Goal: Book appointment/travel/reservation

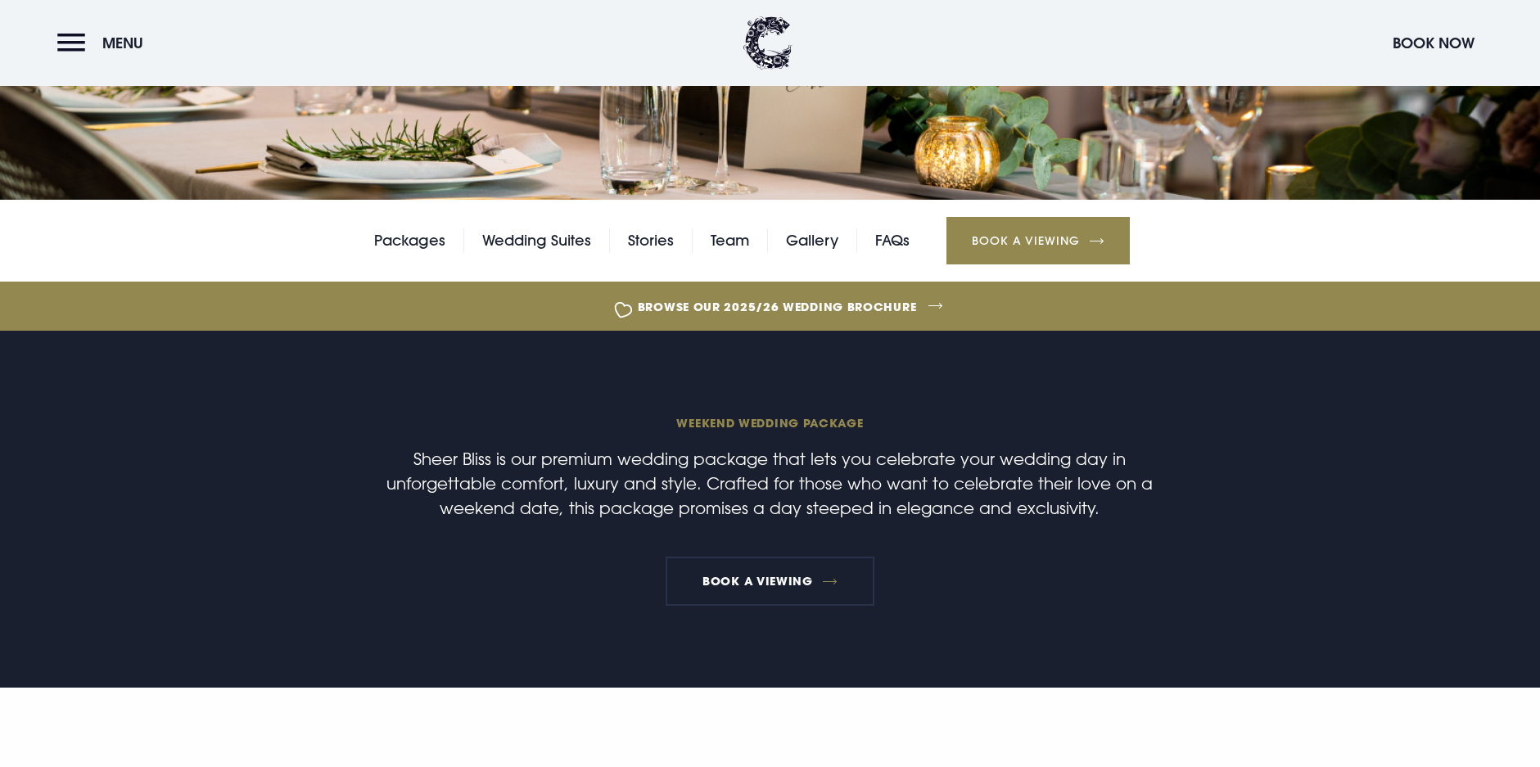
scroll to position [306, 0]
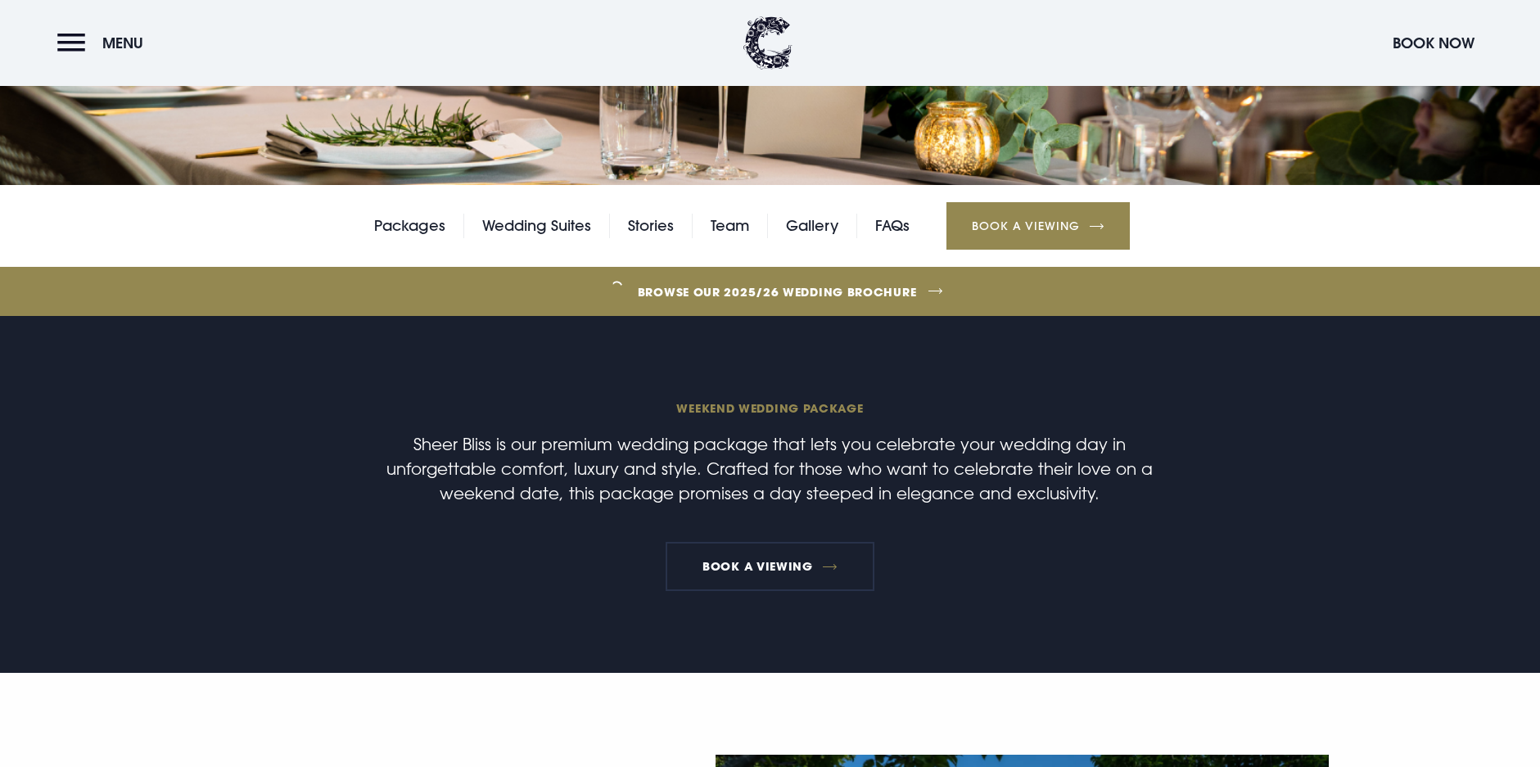
click at [413, 231] on link "Packages" at bounding box center [409, 226] width 71 height 25
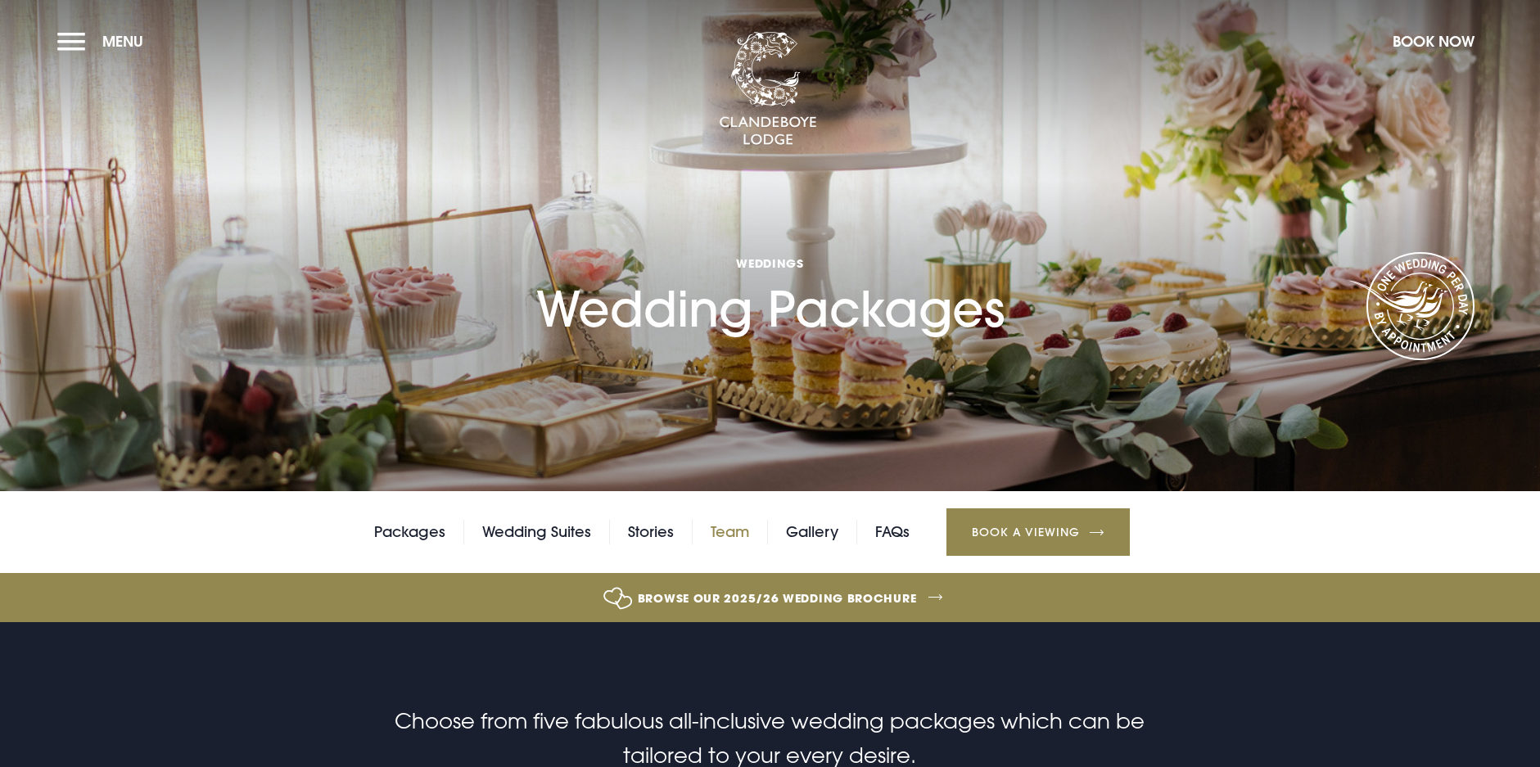
click at [738, 531] on link "Team" at bounding box center [730, 532] width 38 height 25
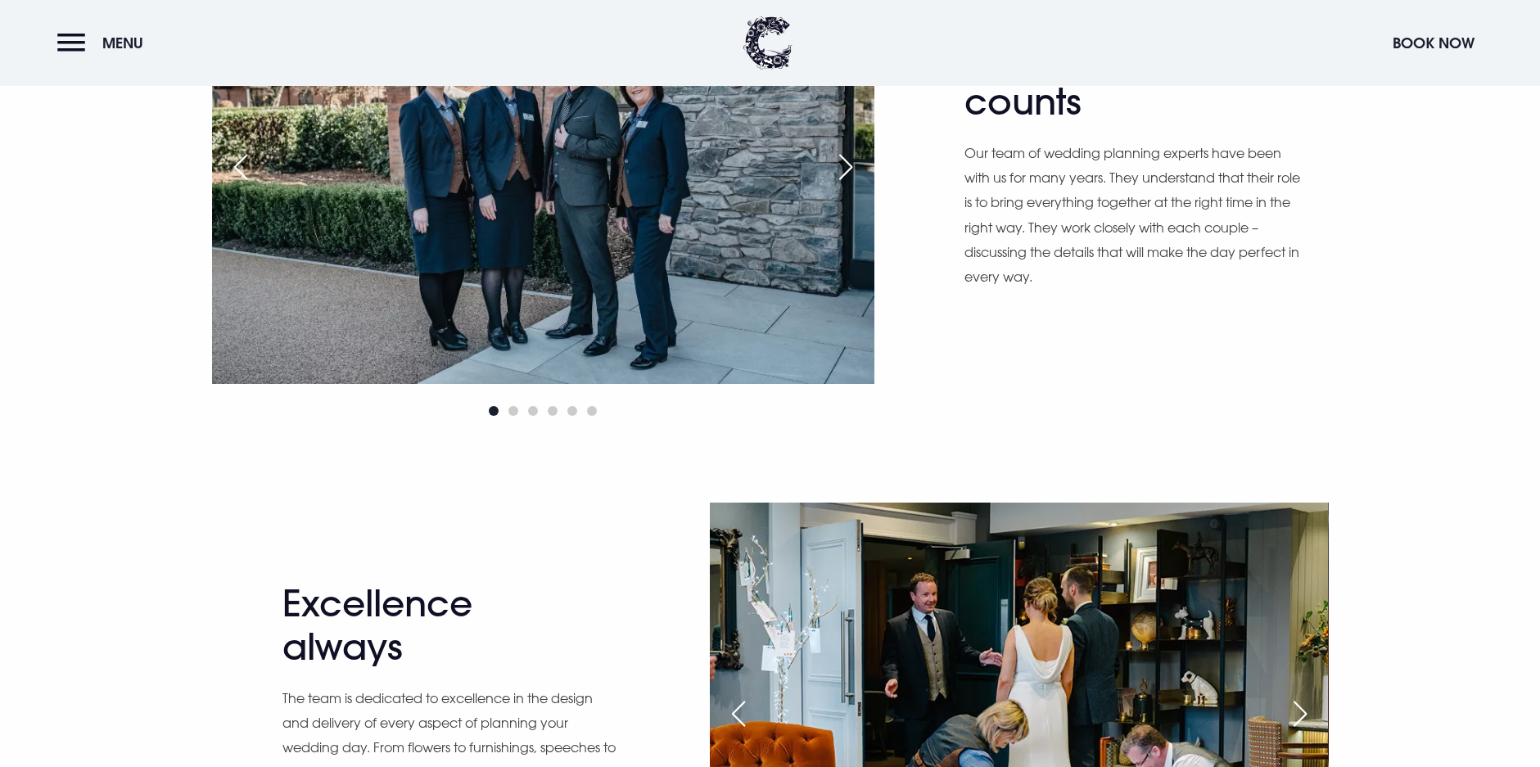
scroll to position [1000, 0]
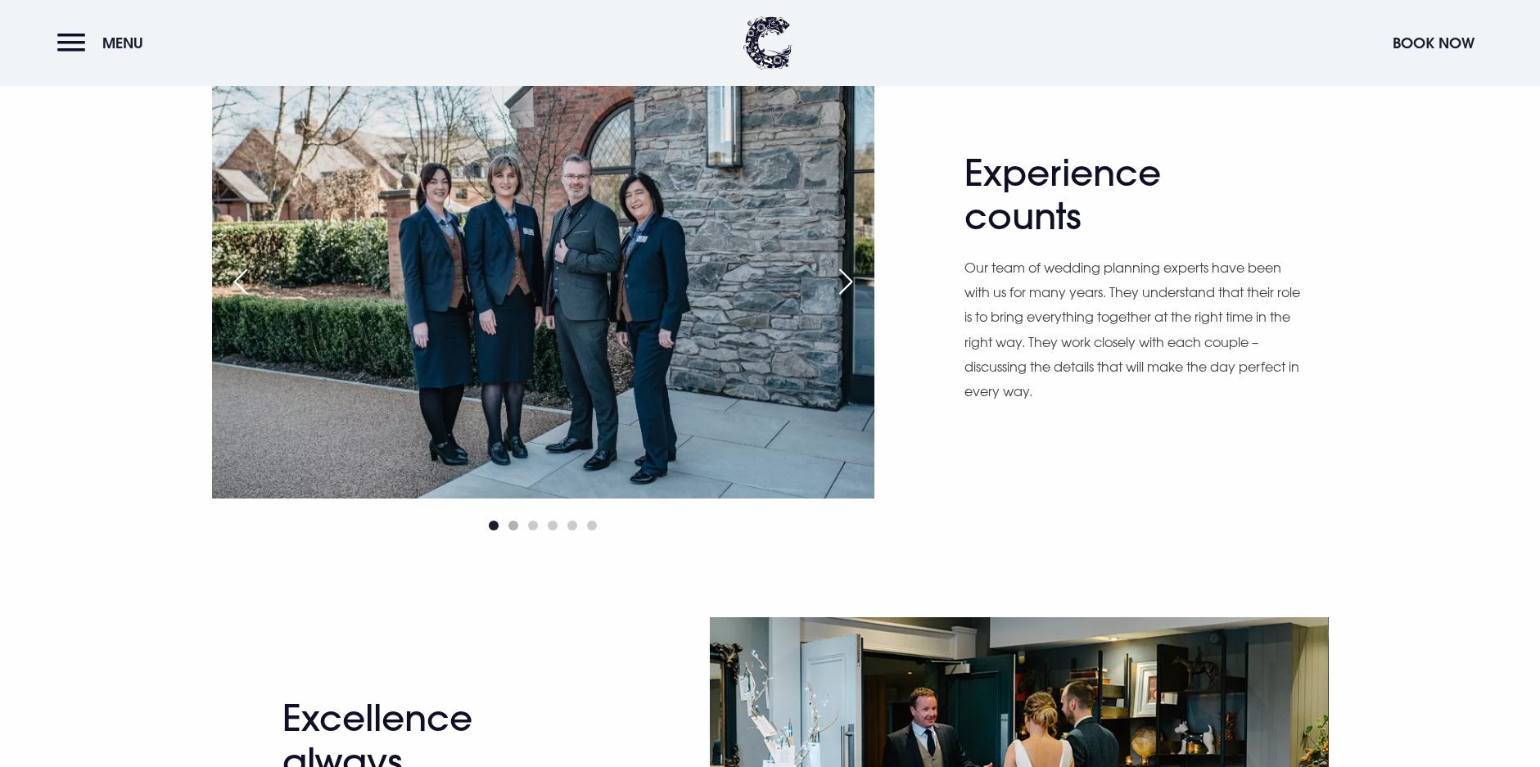
click at [512, 524] on span "Go to slide 2" at bounding box center [513, 526] width 10 height 10
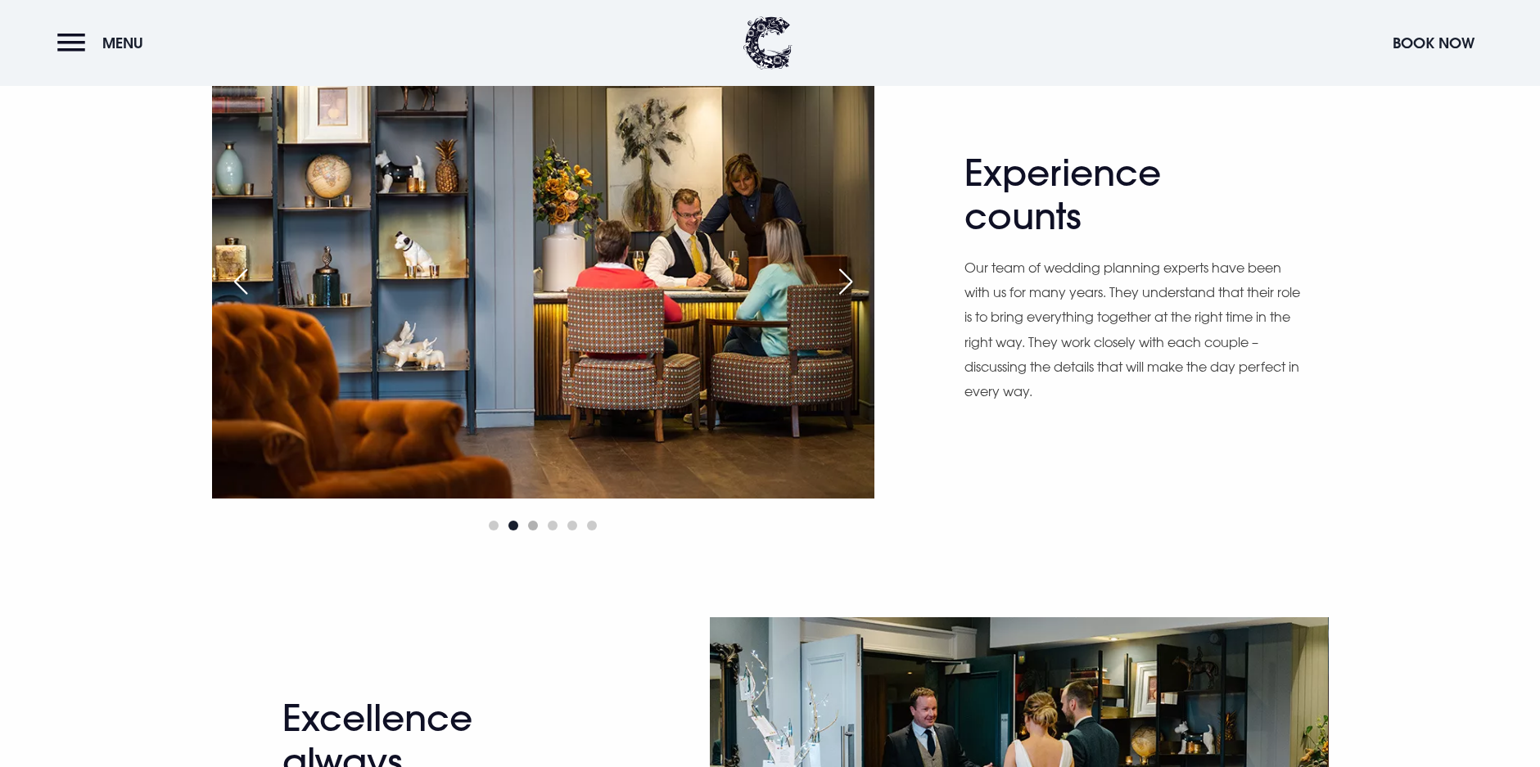
click at [536, 526] on span "Go to slide 3" at bounding box center [533, 526] width 10 height 10
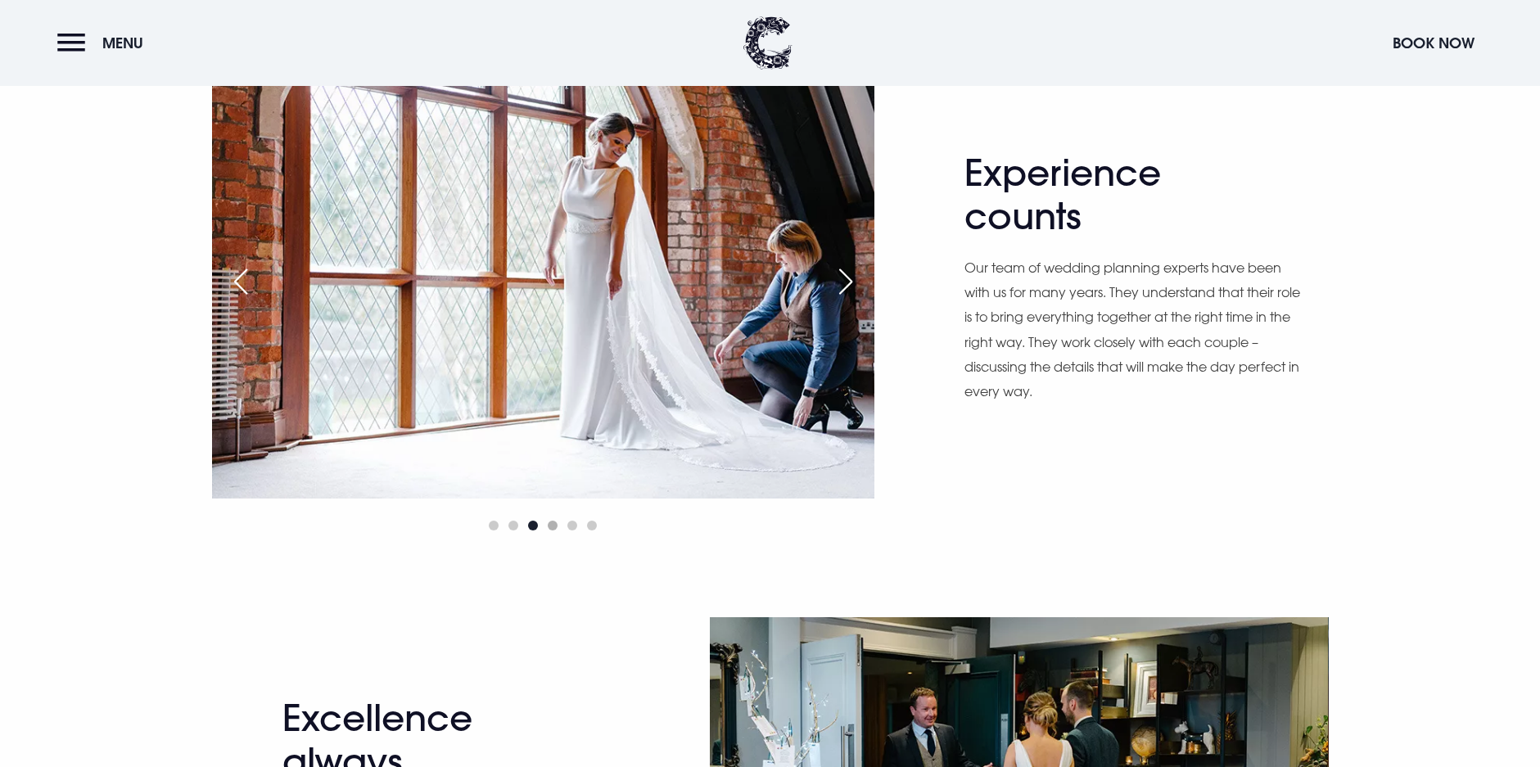
click at [551, 527] on span "Go to slide 4" at bounding box center [553, 526] width 10 height 10
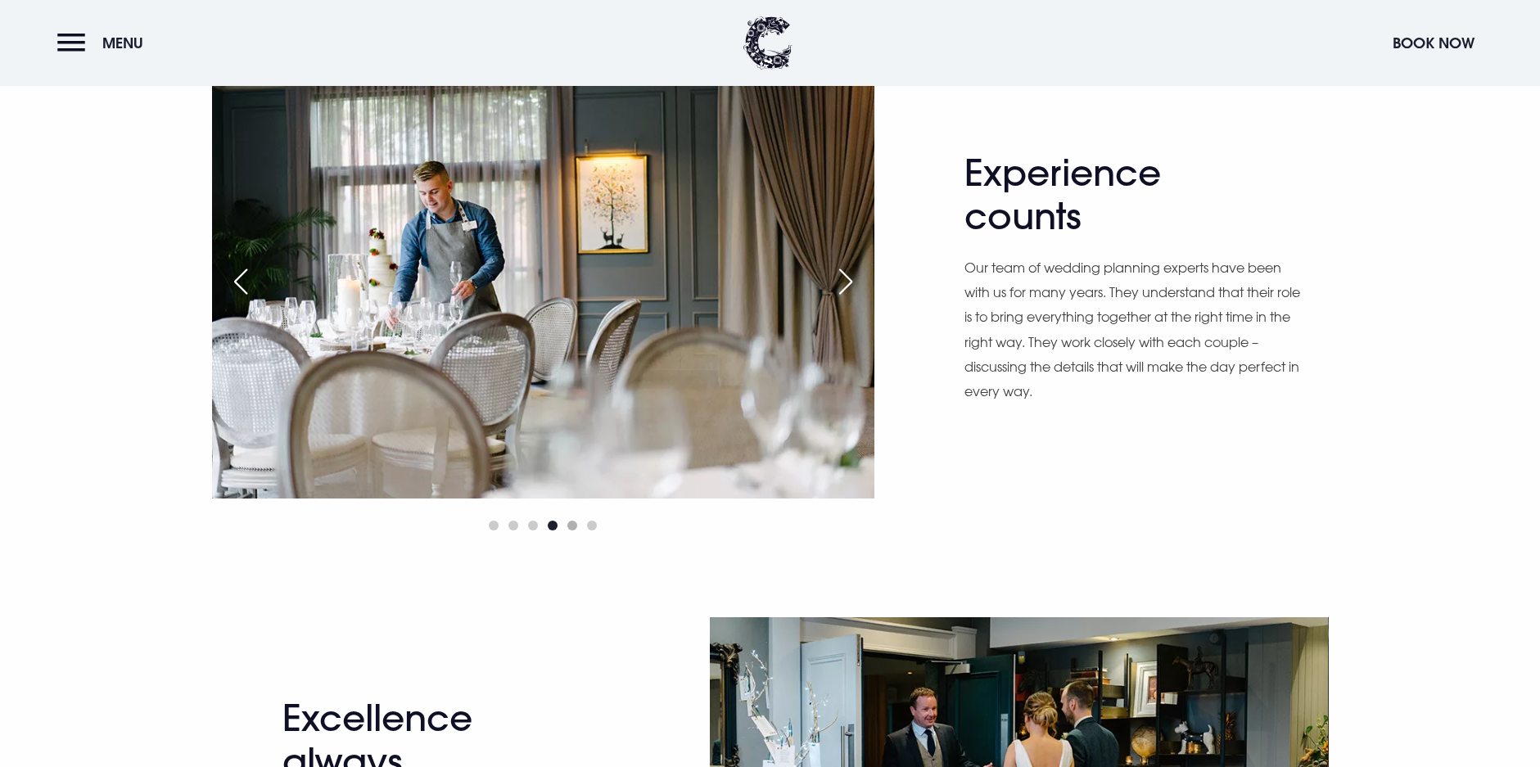
click at [569, 525] on span "Go to slide 5" at bounding box center [572, 526] width 10 height 10
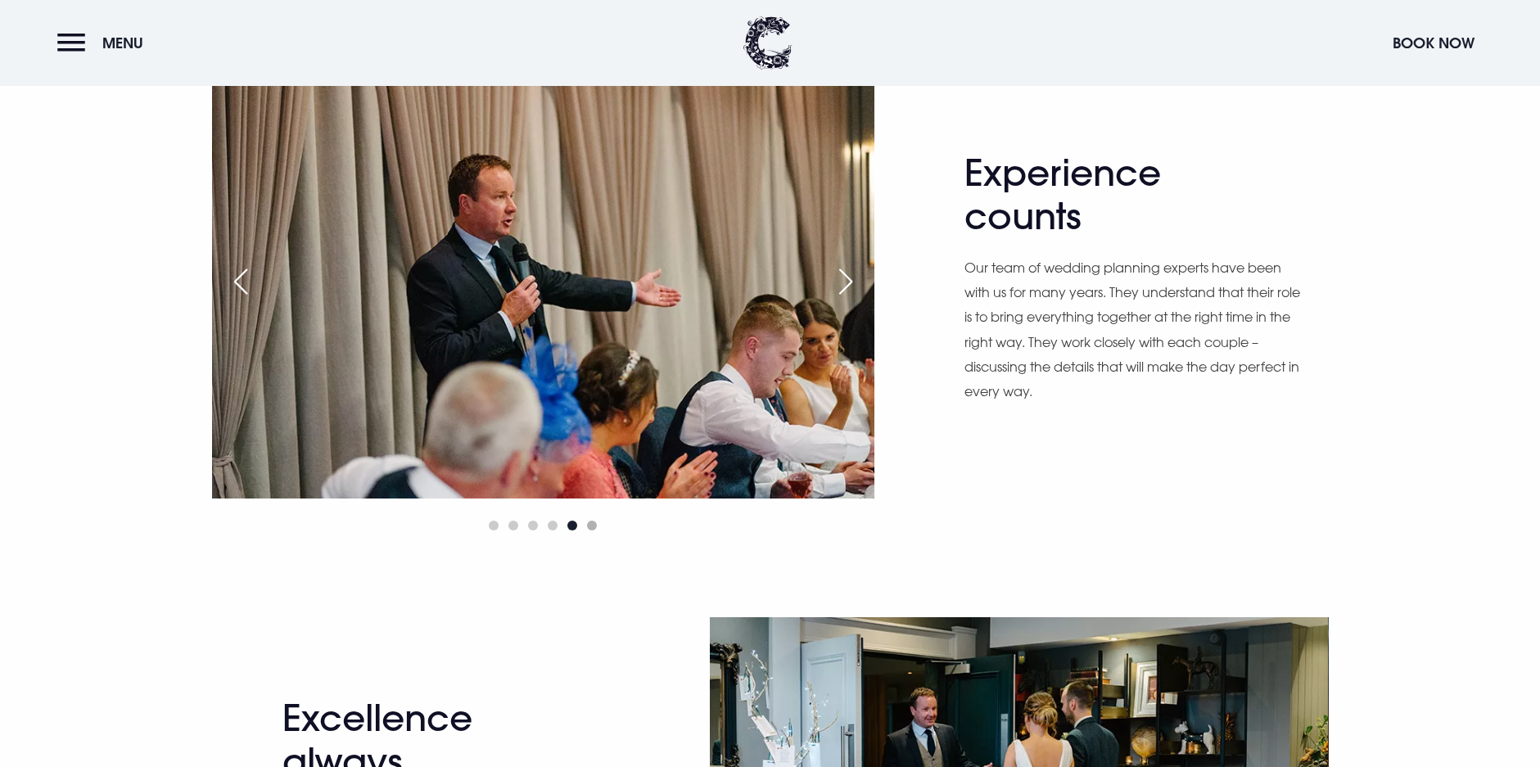
click at [593, 526] on span "Go to slide 6" at bounding box center [592, 526] width 10 height 10
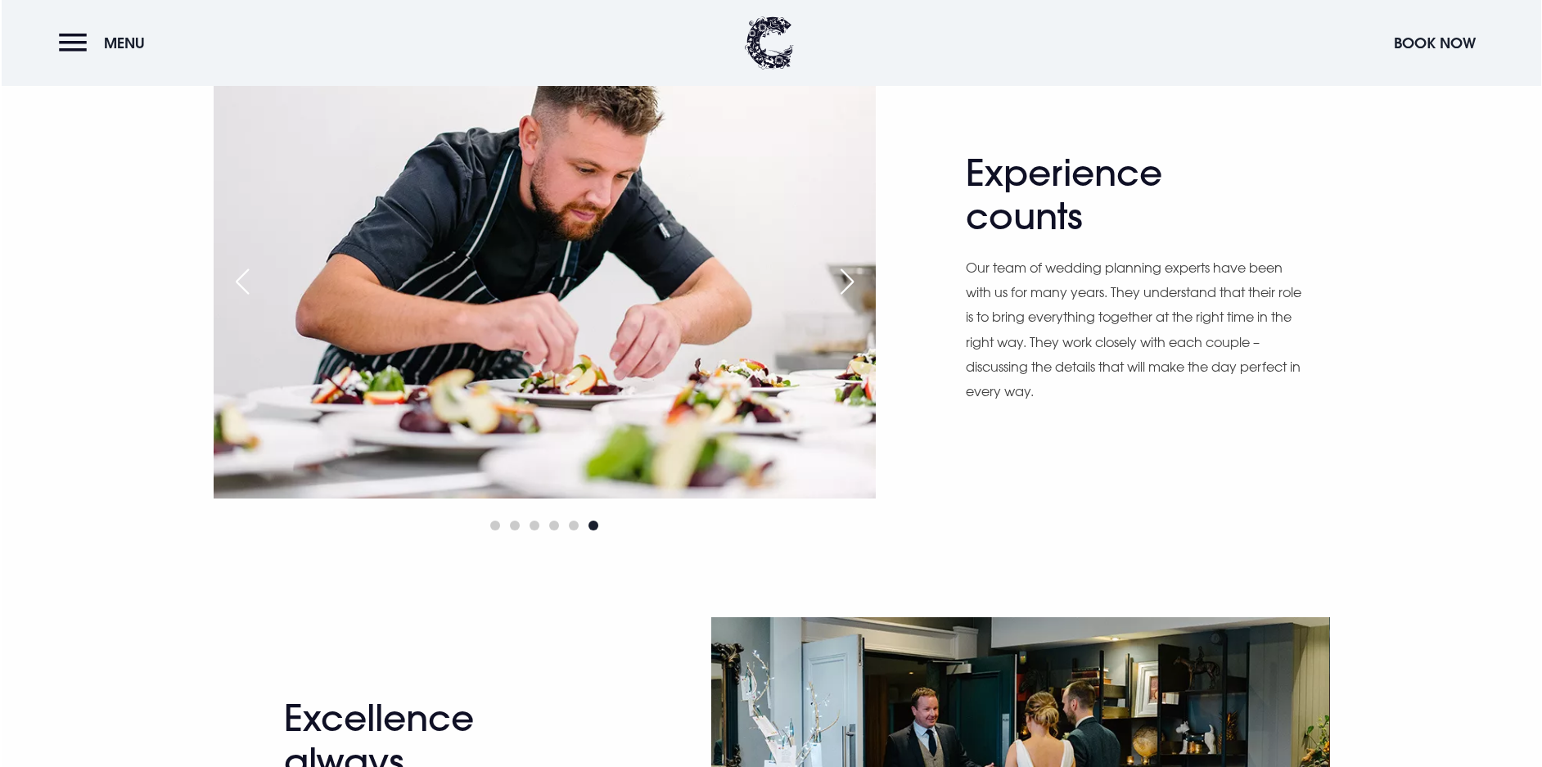
scroll to position [329, 0]
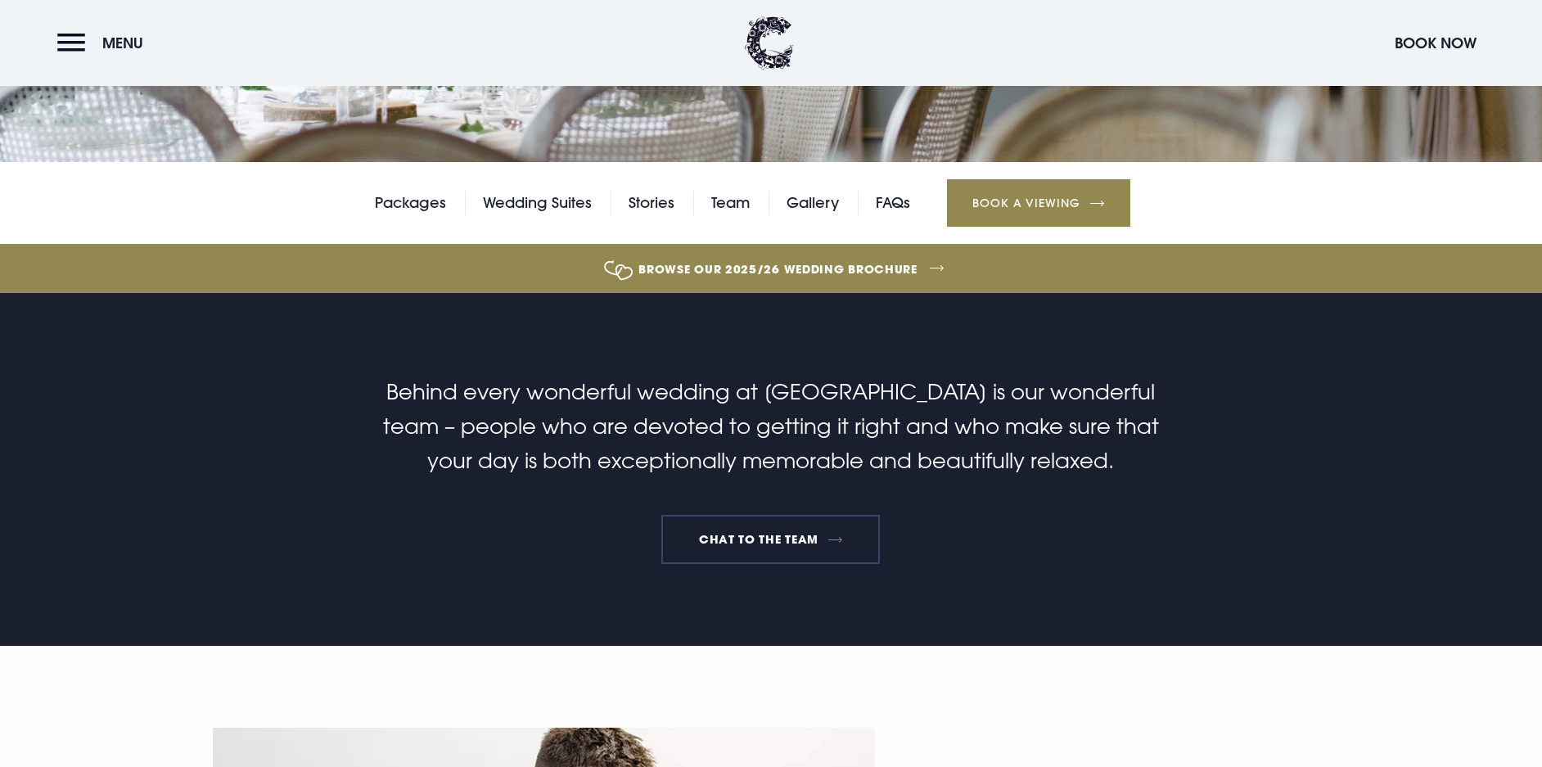
click at [726, 539] on link "Chat to the team" at bounding box center [770, 539] width 219 height 49
click at [413, 201] on link "Packages" at bounding box center [410, 203] width 71 height 25
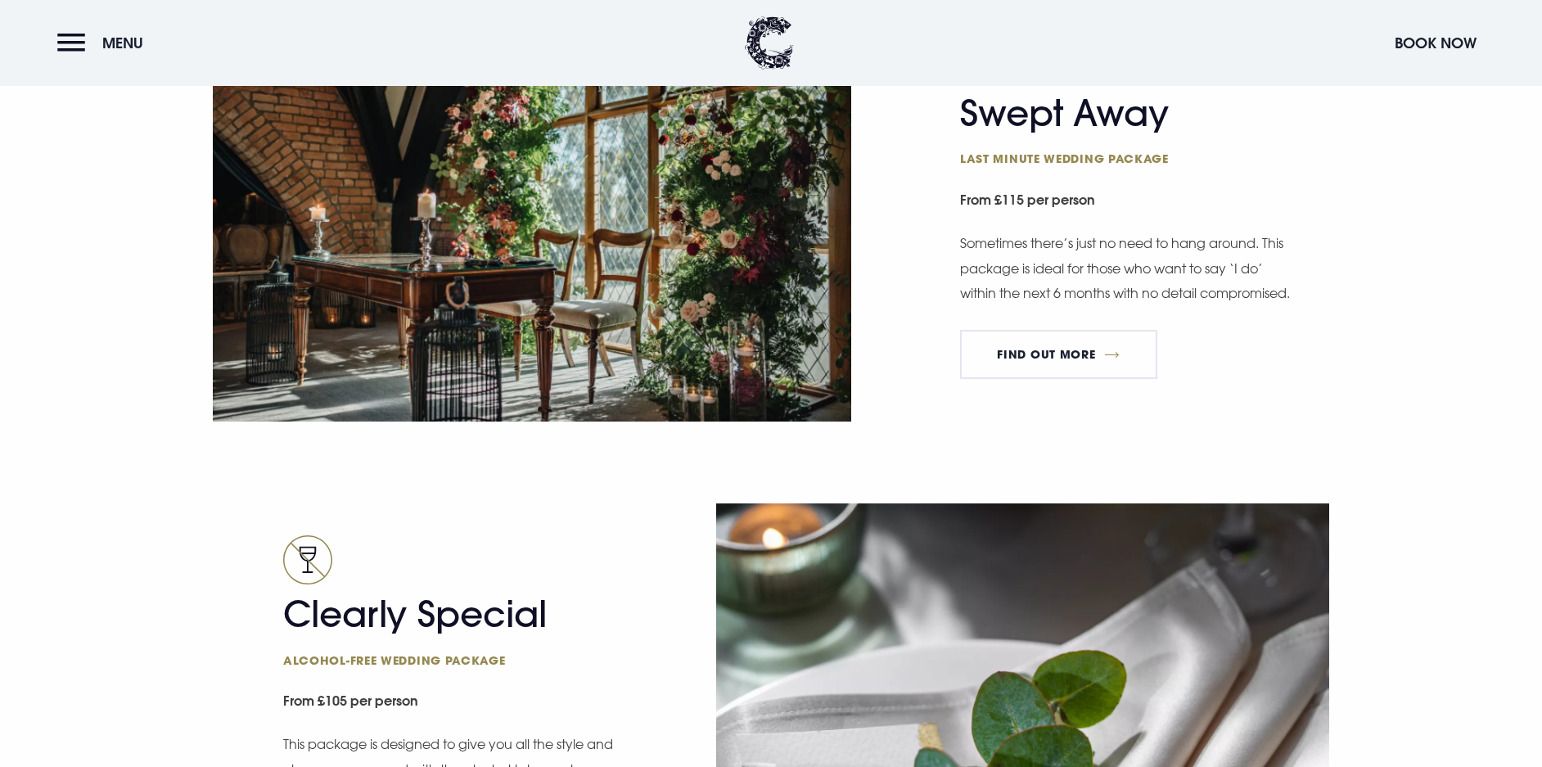
scroll to position [2577, 0]
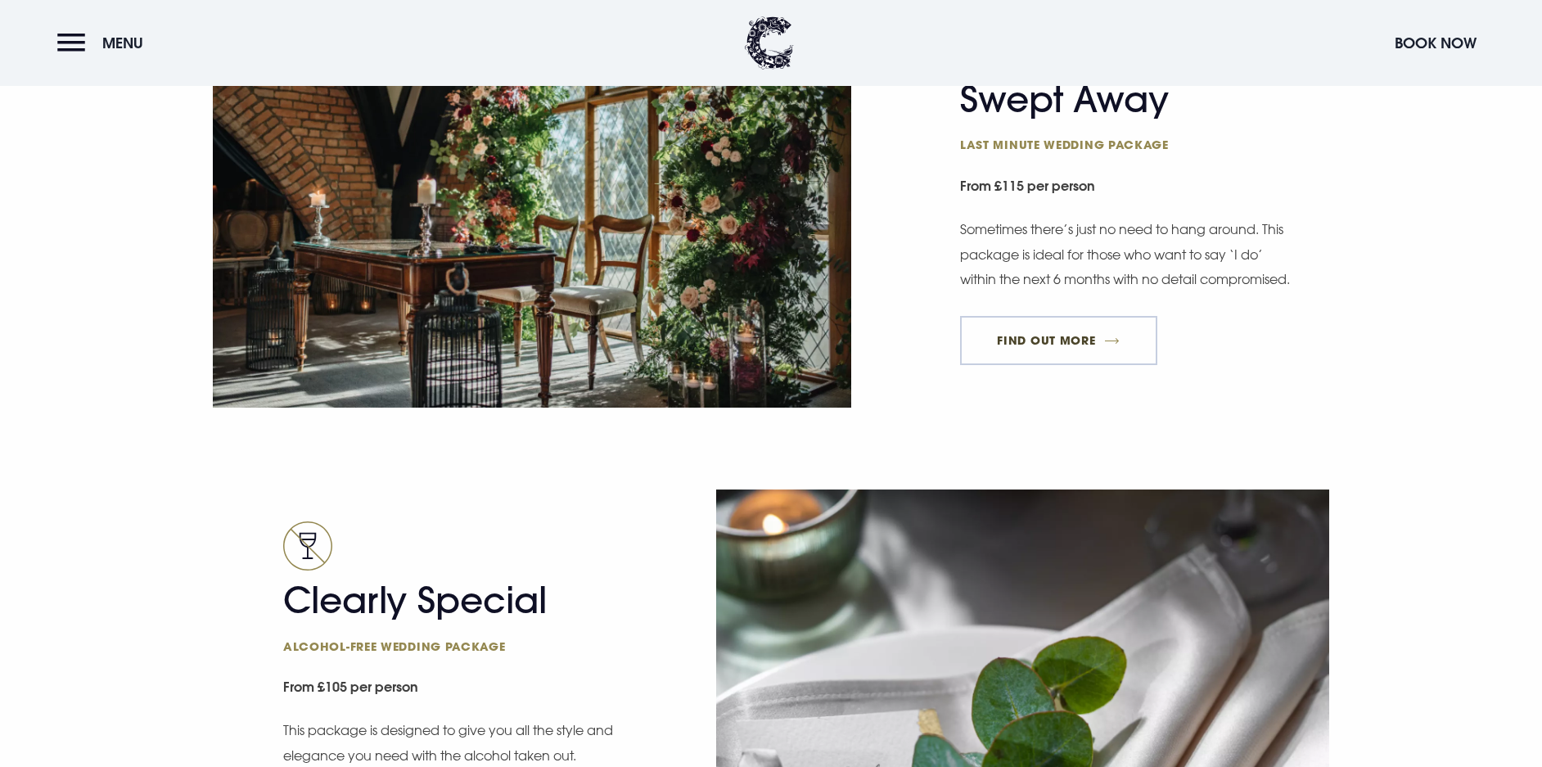
click at [1086, 350] on link "FIND OUT MORE" at bounding box center [1058, 340] width 197 height 49
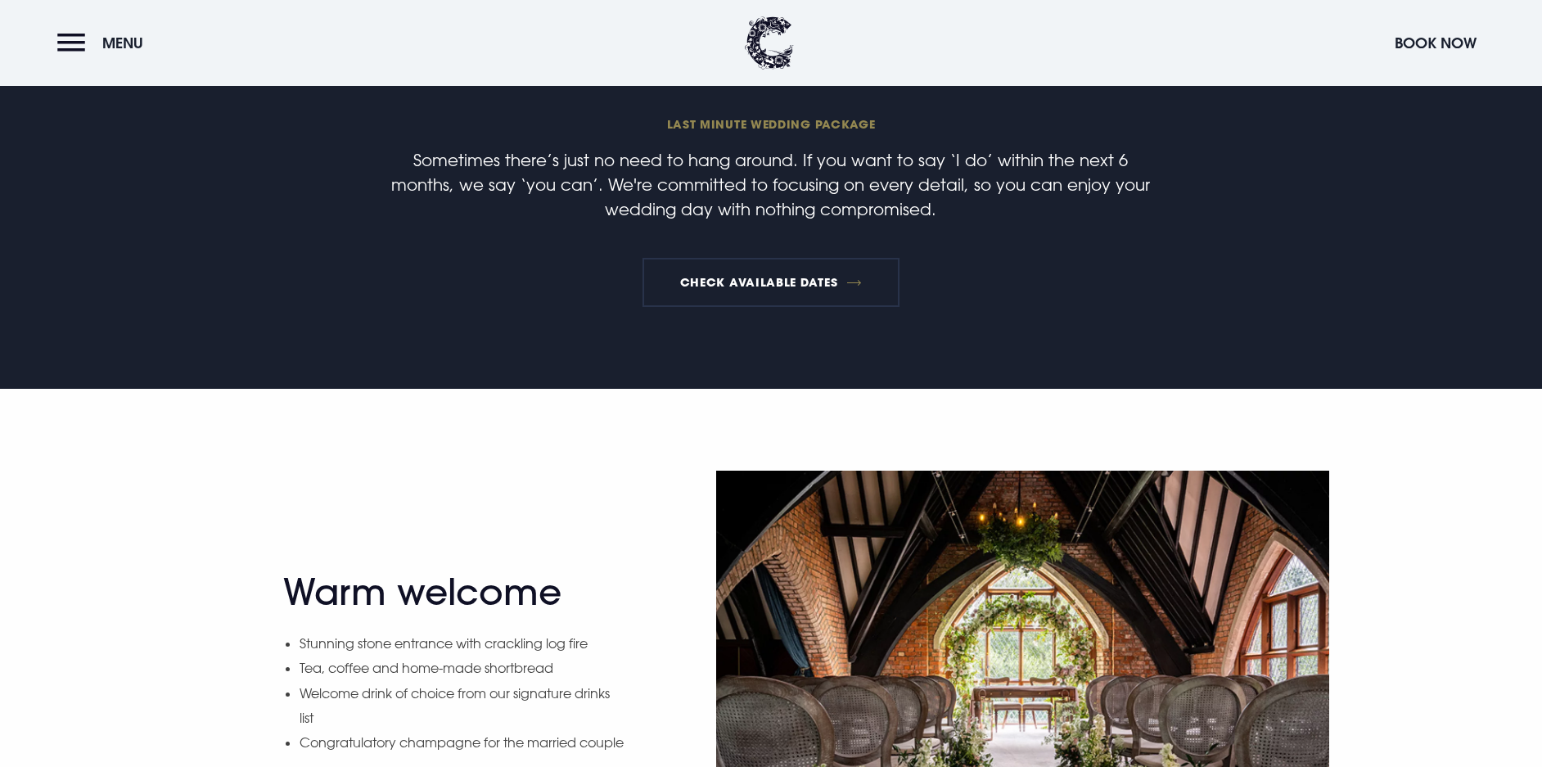
scroll to position [557, 0]
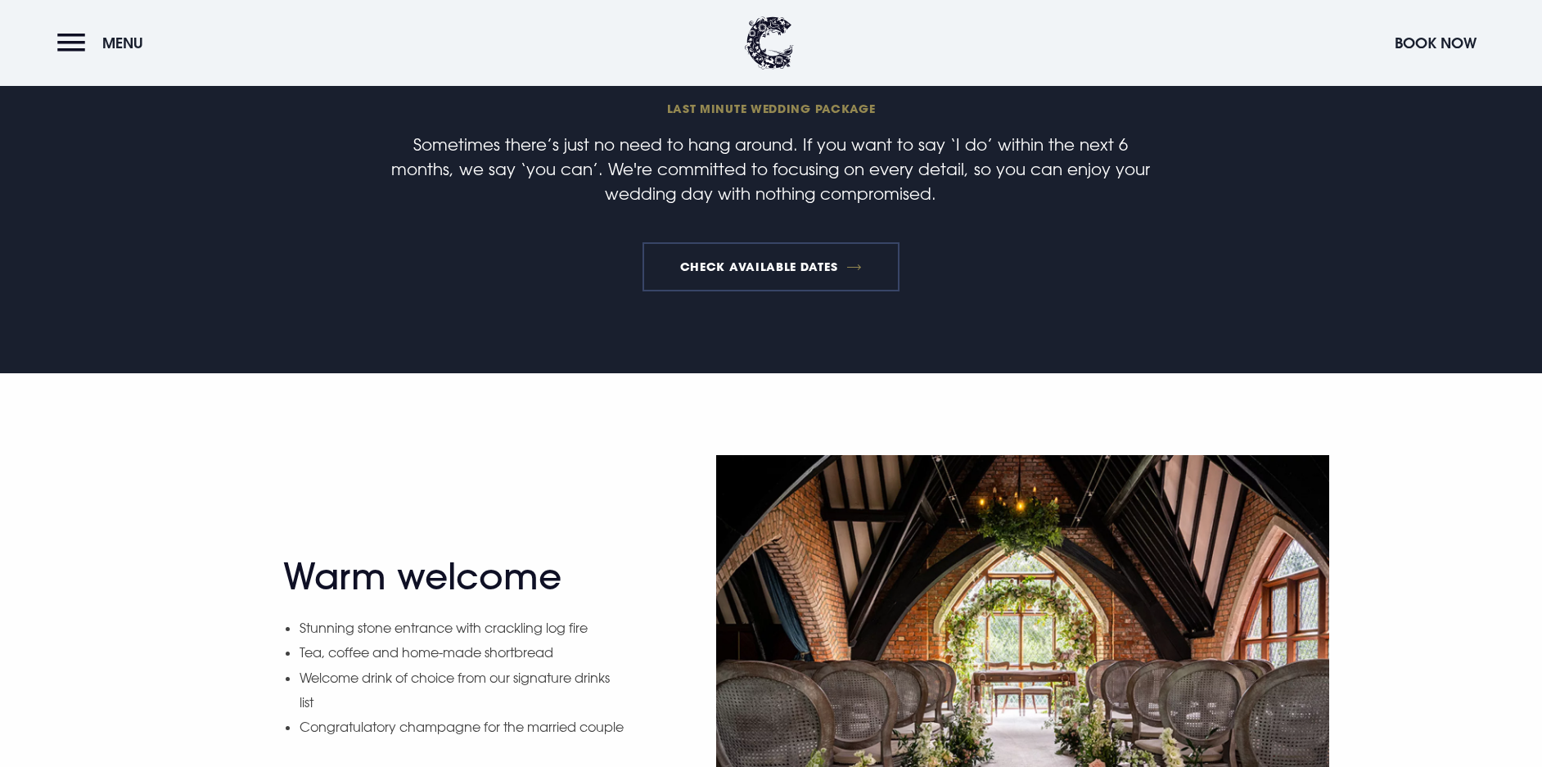
click at [745, 263] on link "Check available dates" at bounding box center [771, 266] width 256 height 49
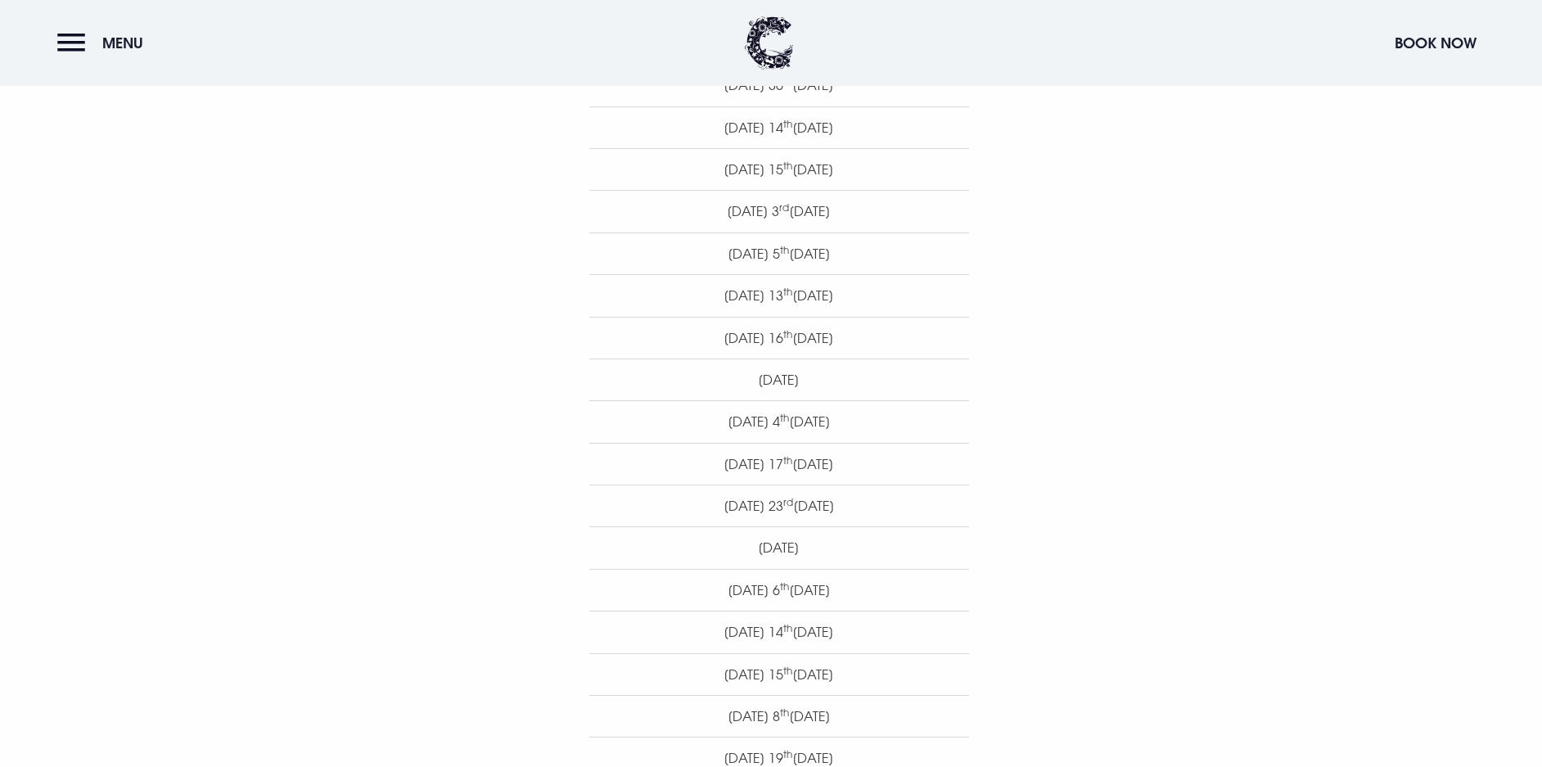
scroll to position [837, 0]
